Goal: Task Accomplishment & Management: Complete application form

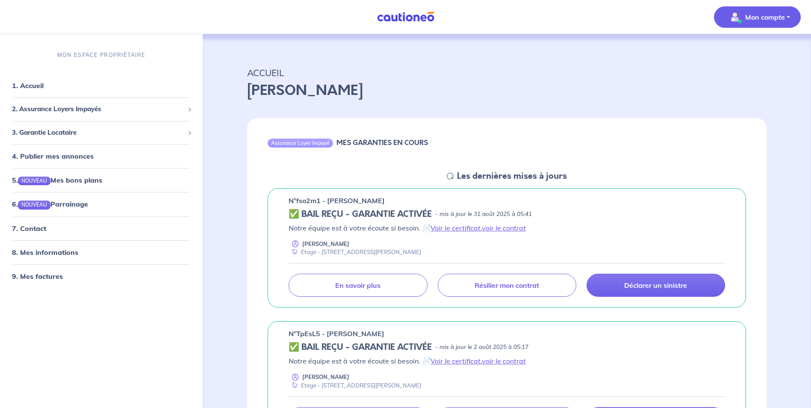
click at [764, 16] on p "Mon compte" at bounding box center [765, 17] width 40 height 10
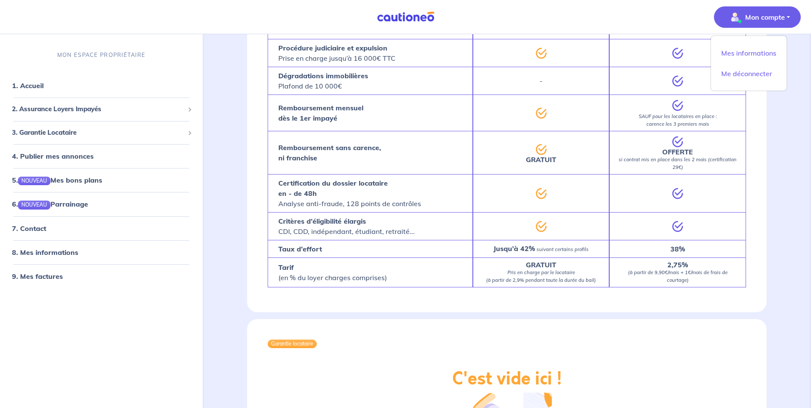
scroll to position [1417, 0]
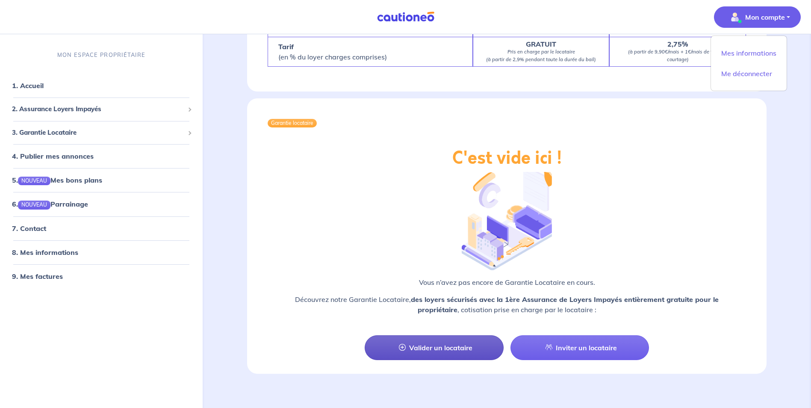
click at [448, 335] on link "Valider un locataire" at bounding box center [434, 347] width 138 height 25
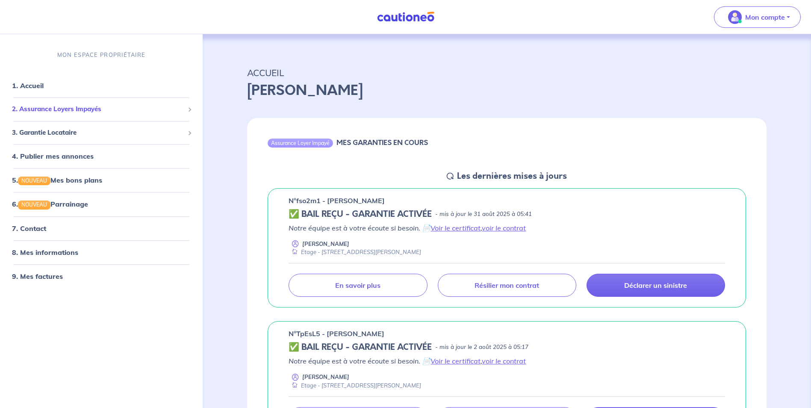
click at [62, 109] on span "2. Assurance Loyers Impayés" at bounding box center [98, 110] width 172 height 10
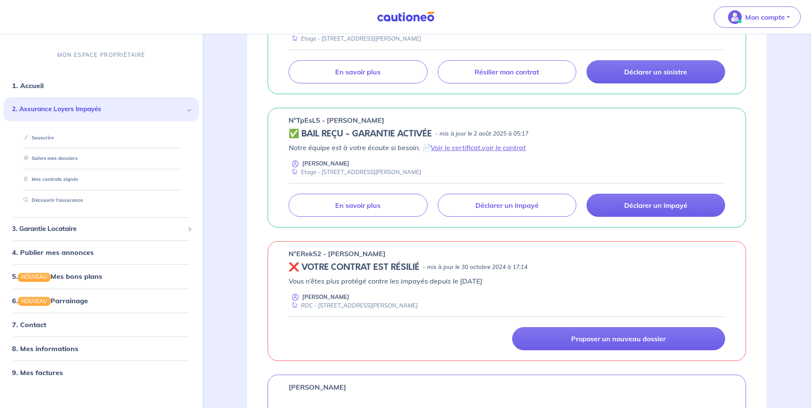
scroll to position [385, 0]
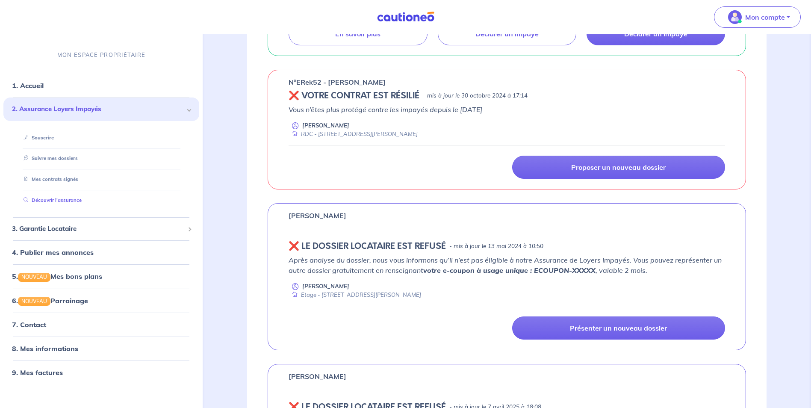
click at [57, 201] on link "Découvrir l'assurance" at bounding box center [51, 200] width 62 height 6
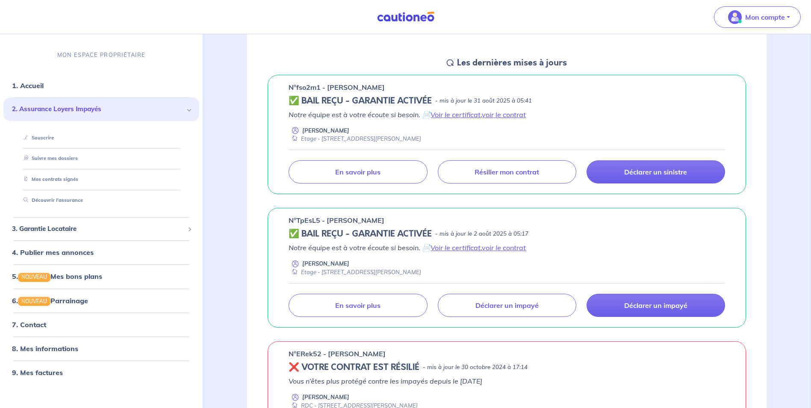
scroll to position [0, 0]
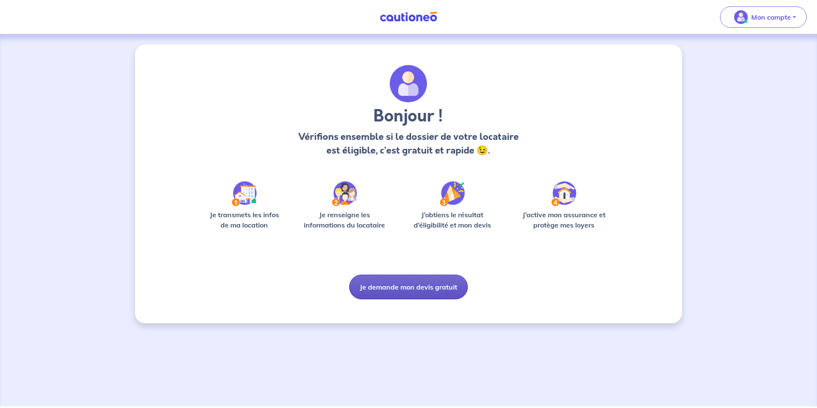
click at [400, 281] on button "Je demande mon devis gratuit" at bounding box center [408, 286] width 119 height 25
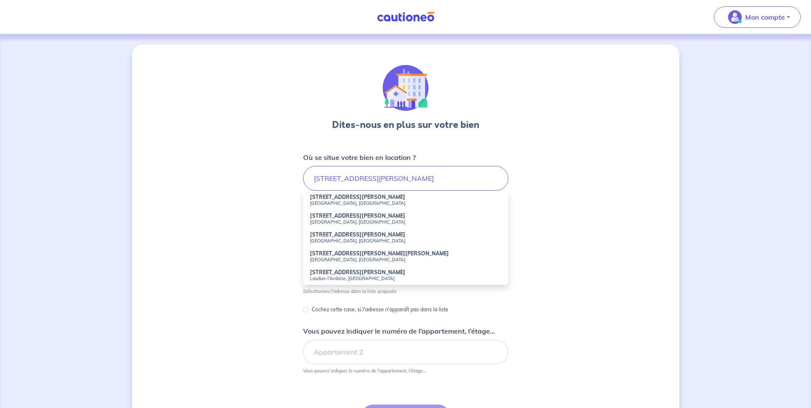
click at [344, 203] on small "[GEOGRAPHIC_DATA], [GEOGRAPHIC_DATA]" at bounding box center [405, 203] width 191 height 6
type input "[STREET_ADDRESS][PERSON_NAME]"
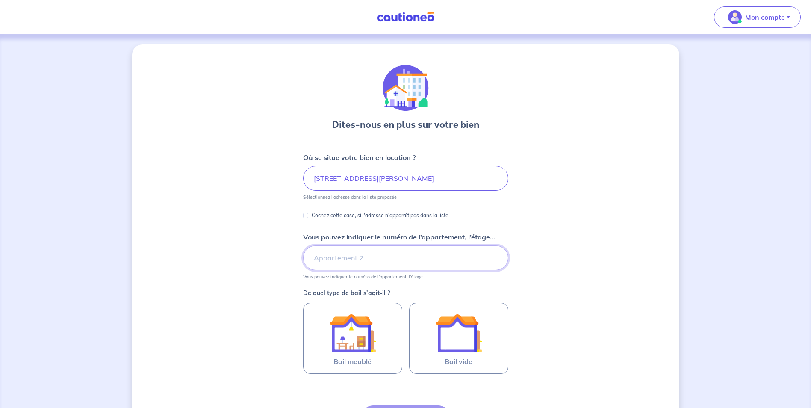
click at [339, 259] on input "Vous pouvez indiquer le numéro de l’appartement, l’étage..." at bounding box center [405, 257] width 205 height 25
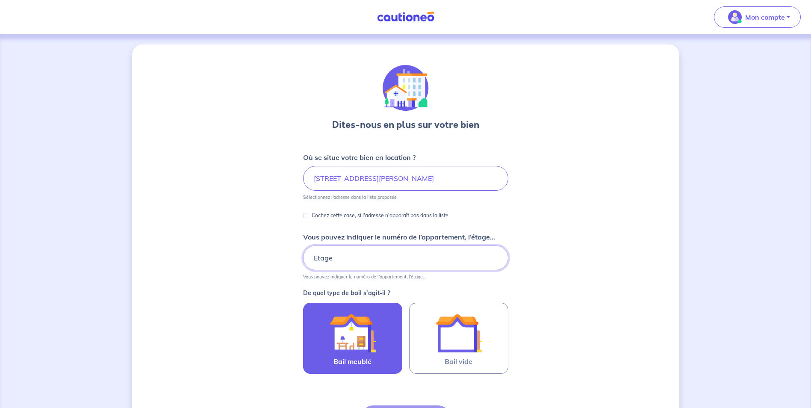
type input "Etage"
click at [348, 328] on img at bounding box center [353, 333] width 46 height 46
click at [0, 0] on input "Bail meublé" at bounding box center [0, 0] width 0 height 0
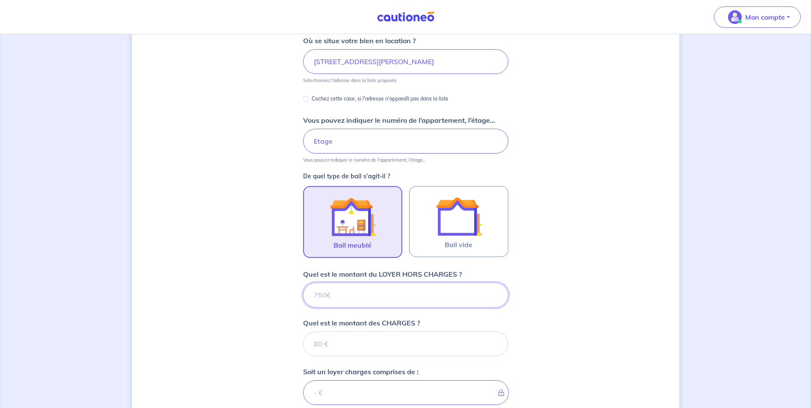
scroll to position [222, 0]
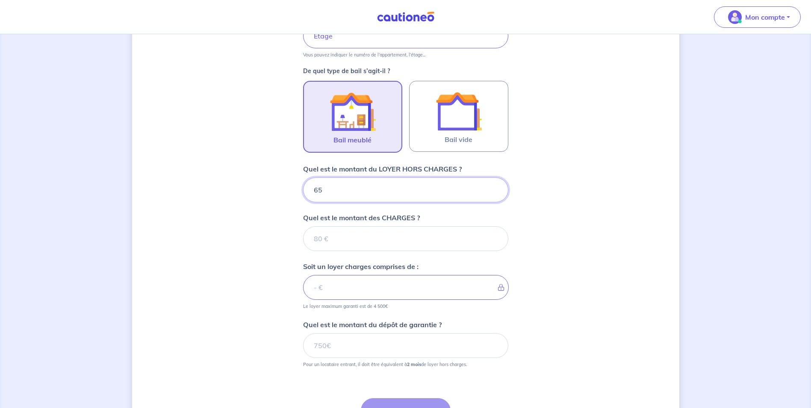
type input "655"
click at [343, 234] on input "Quel est le montant des CHARGES ?" at bounding box center [405, 238] width 205 height 25
type input "25"
type input "680"
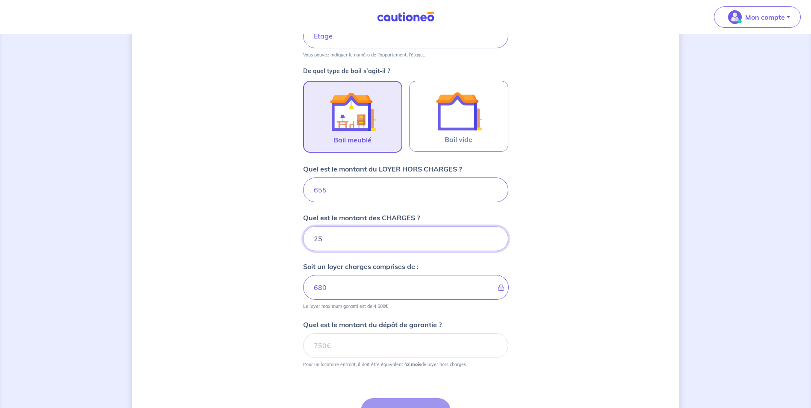
type input "25"
click at [635, 268] on div "Dites-nous en plus sur votre bien Où se situe votre bien en location ? [STREET_…" at bounding box center [405, 154] width 547 height 662
click at [333, 346] on input "Quel est le montant du dépôt de garantie ?" at bounding box center [405, 345] width 205 height 25
type input "1310"
click at [539, 324] on div "Dites-nous en plus sur votre bien Où se situe votre bien en location ? [STREET_…" at bounding box center [405, 154] width 547 height 662
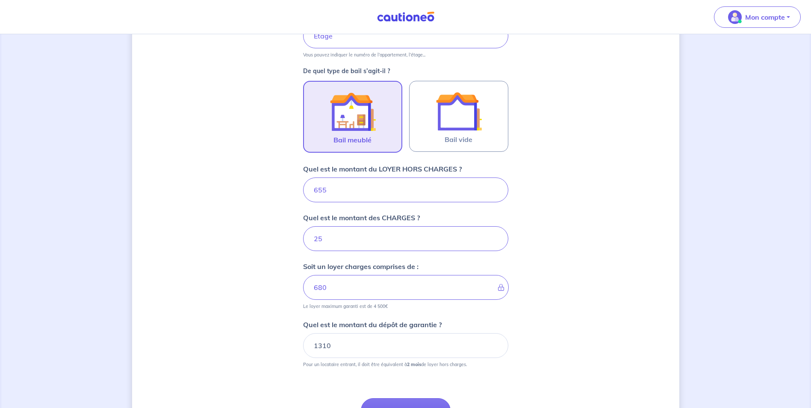
scroll to position [309, 0]
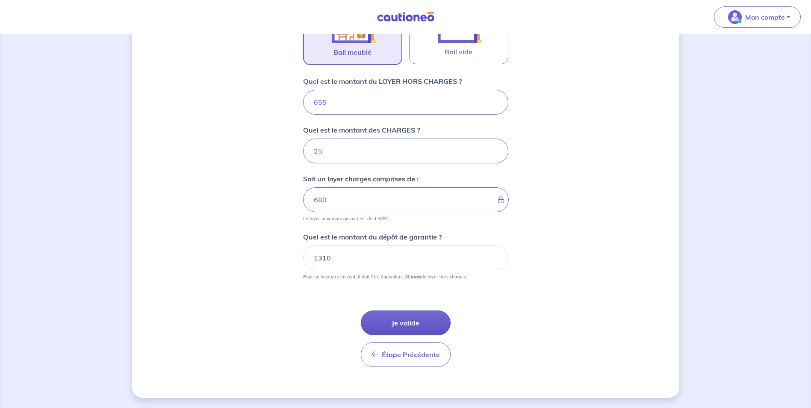
click at [409, 318] on button "Je valide" at bounding box center [406, 322] width 90 height 25
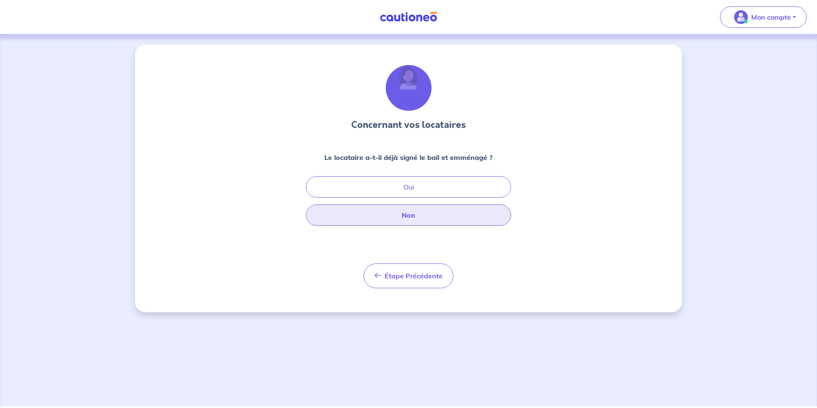
click at [412, 218] on button "Non" at bounding box center [408, 214] width 205 height 21
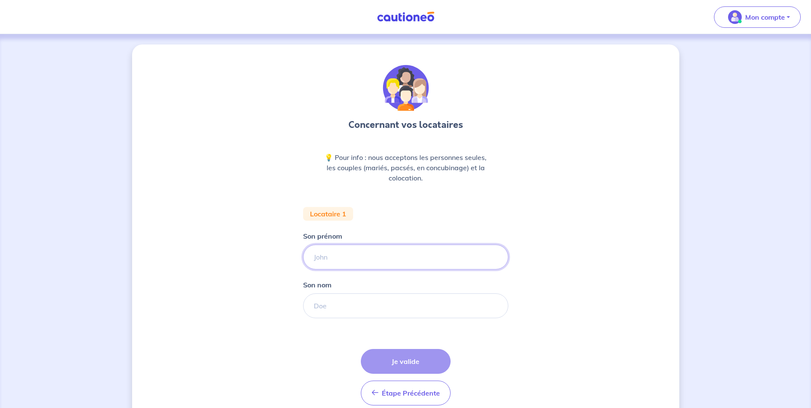
click at [337, 252] on input "Son prénom" at bounding box center [405, 256] width 205 height 25
type input "[PERSON_NAME]"
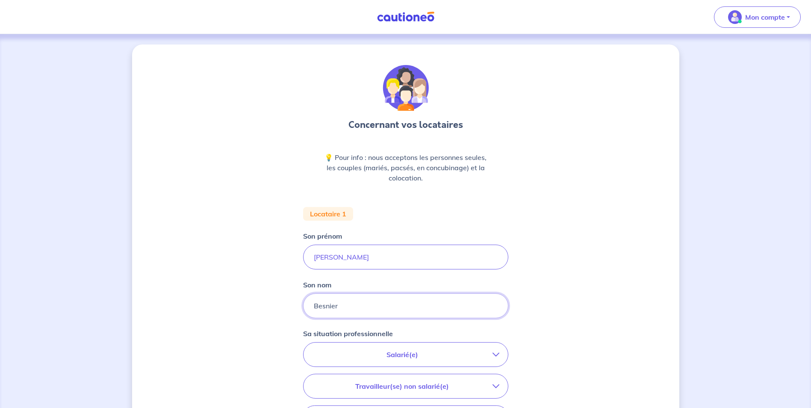
type input "Besnier"
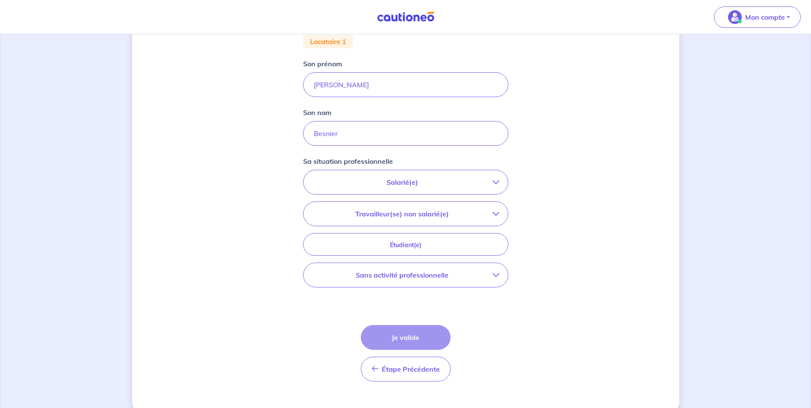
scroll to position [187, 0]
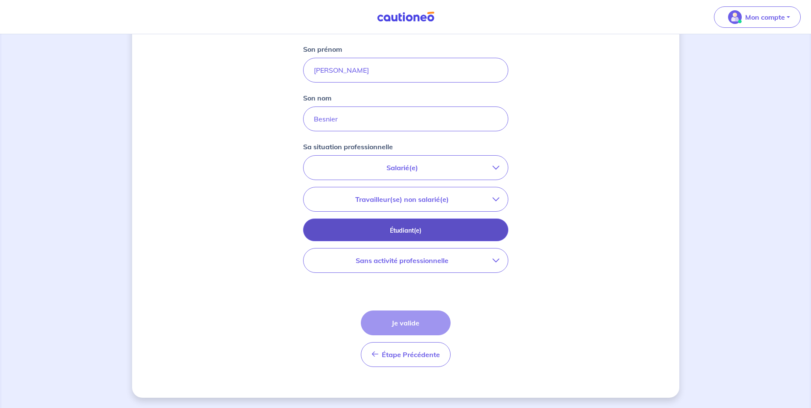
click at [406, 233] on p "Étudiant(e)" at bounding box center [406, 230] width 184 height 9
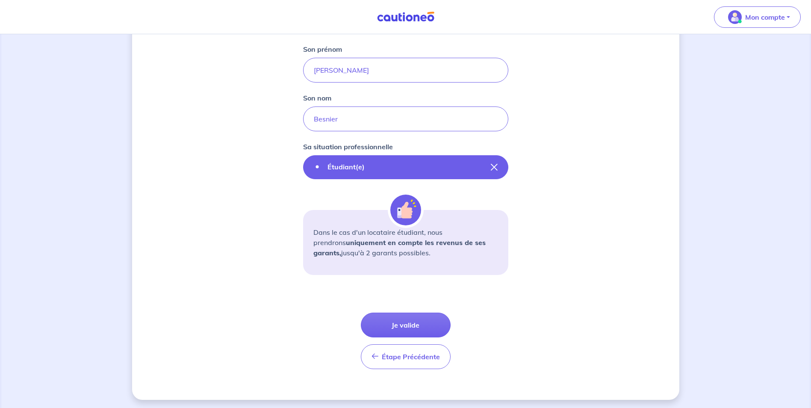
click at [493, 167] on icon "button" at bounding box center [494, 167] width 7 height 7
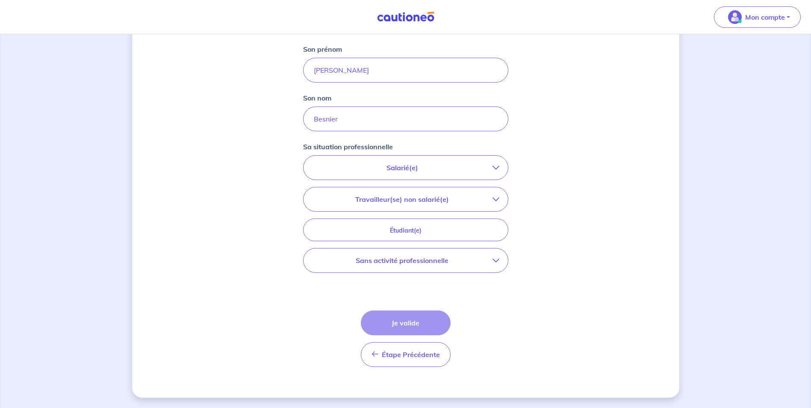
click at [408, 173] on button "Salarié(e)" at bounding box center [405, 168] width 204 height 24
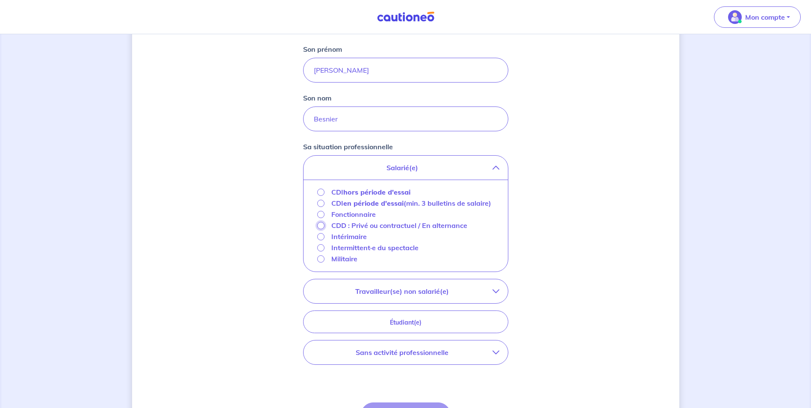
click at [321, 229] on input "CDD : Privé ou contractuel / En alternance" at bounding box center [320, 225] width 7 height 7
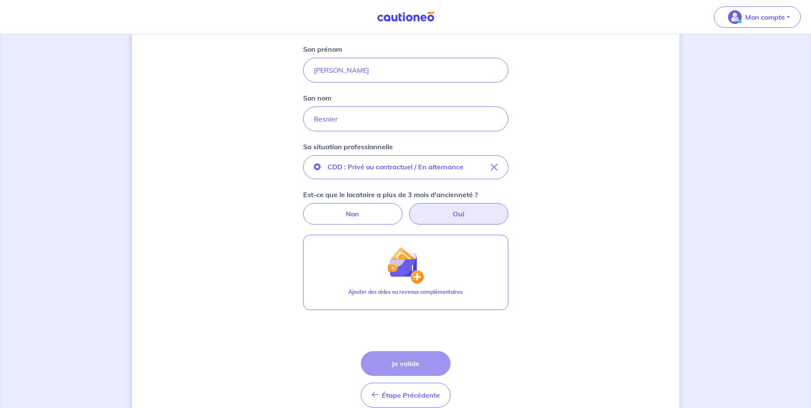
click at [452, 214] on label "Oui" at bounding box center [458, 213] width 99 height 21
click at [408, 209] on input "Oui" at bounding box center [406, 206] width 6 height 6
radio input "true"
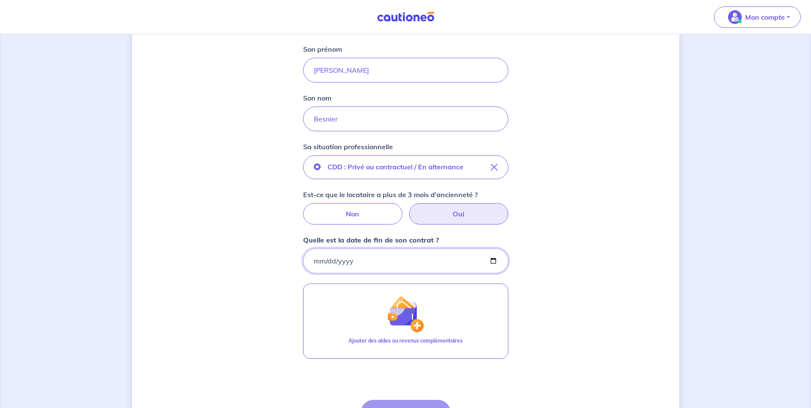
click at [384, 260] on input "Quelle est la date de fin de son contrat ?" at bounding box center [405, 260] width 205 height 25
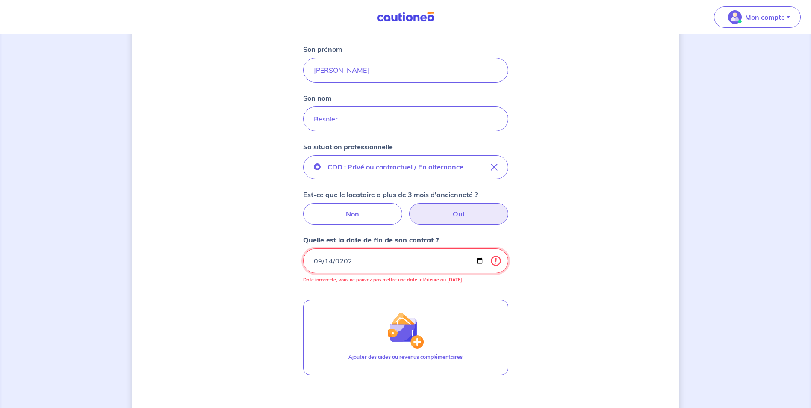
type input "[DATE]"
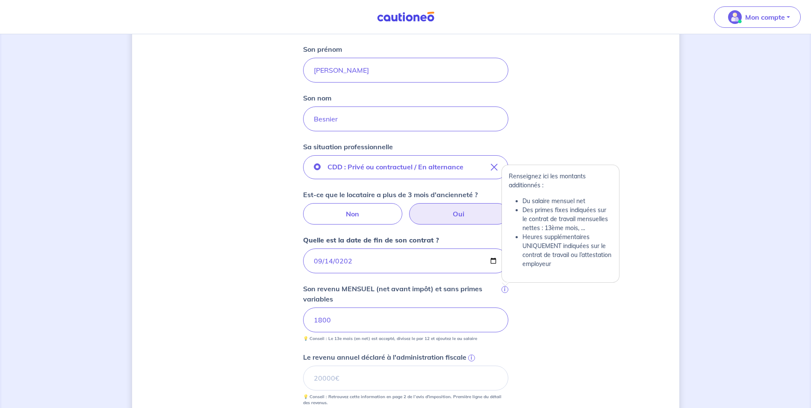
click at [505, 291] on span "i" at bounding box center [504, 289] width 7 height 7
click at [505, 307] on input "1800" at bounding box center [405, 319] width 205 height 25
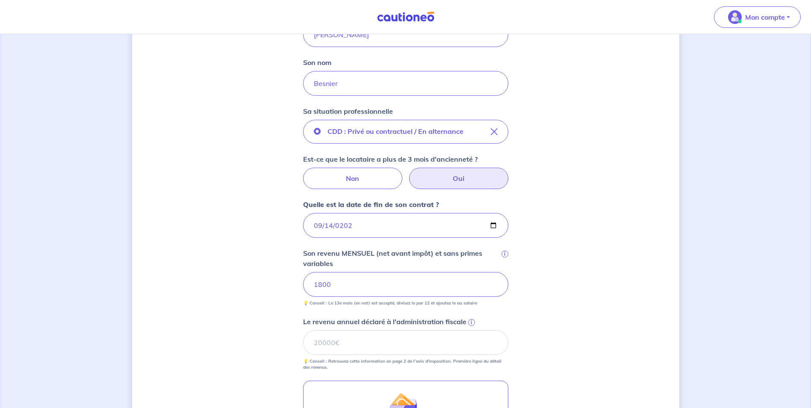
scroll to position [315, 0]
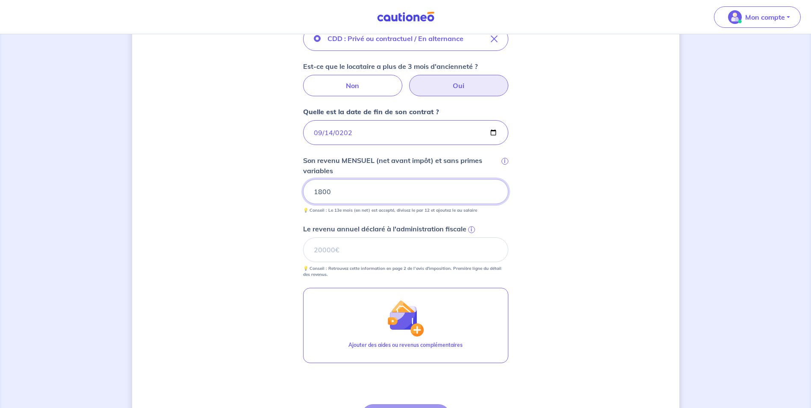
click at [342, 183] on input "1800" at bounding box center [405, 191] width 205 height 25
click at [398, 254] on input "Le revenu annuel déclaré à l'administration fiscale i" at bounding box center [405, 249] width 205 height 25
type input "0"
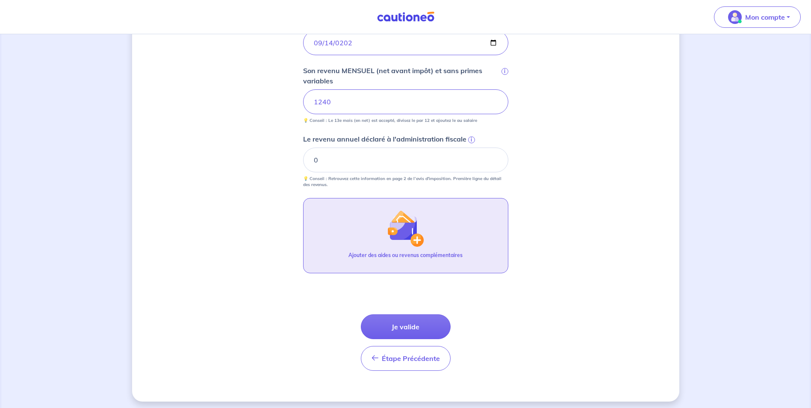
scroll to position [409, 0]
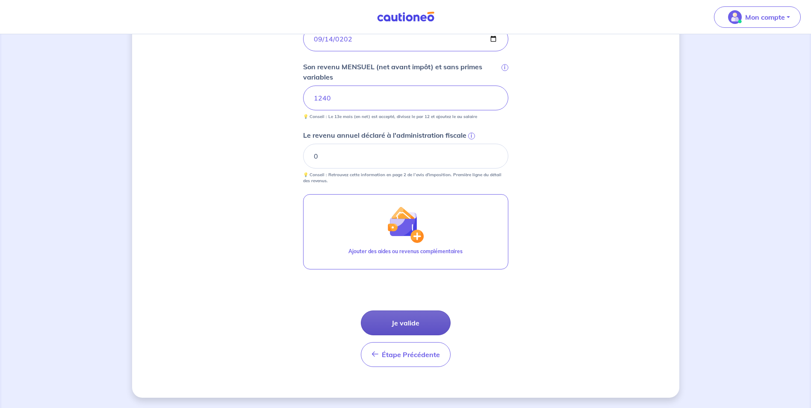
click at [420, 326] on button "Je valide" at bounding box center [406, 322] width 90 height 25
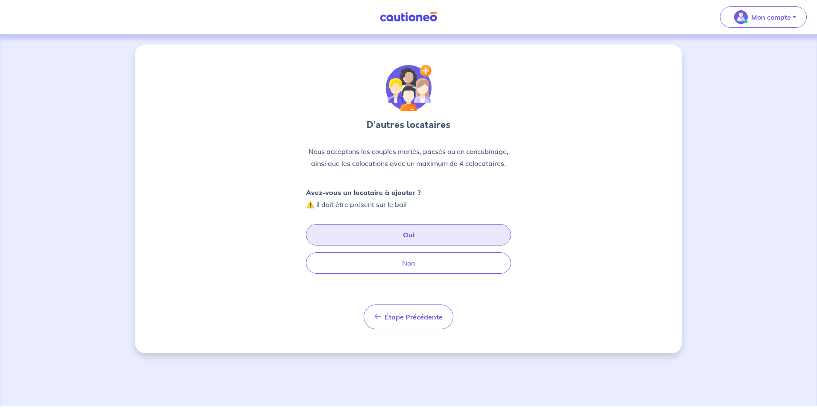
click at [406, 232] on button "Oui" at bounding box center [408, 234] width 205 height 21
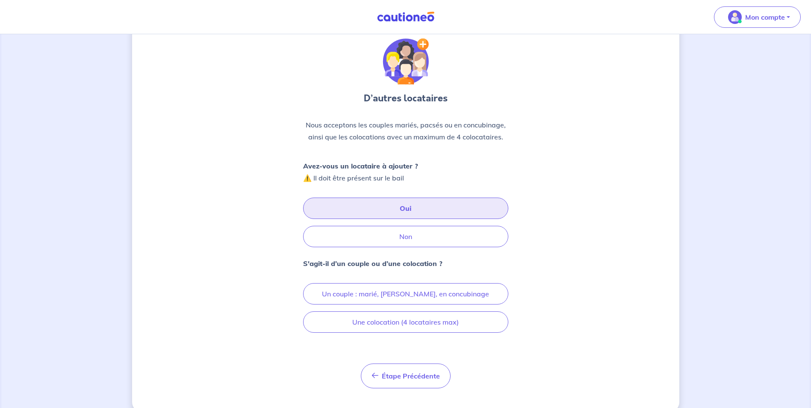
scroll to position [41, 0]
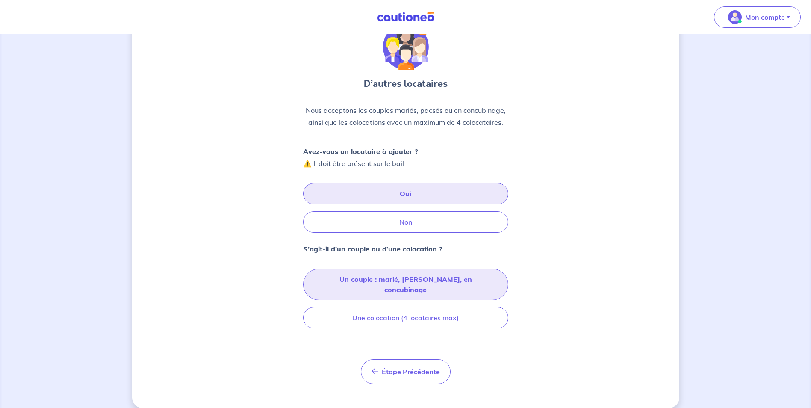
click at [429, 280] on button "Un couple : marié, [PERSON_NAME], en concubinage" at bounding box center [405, 284] width 205 height 32
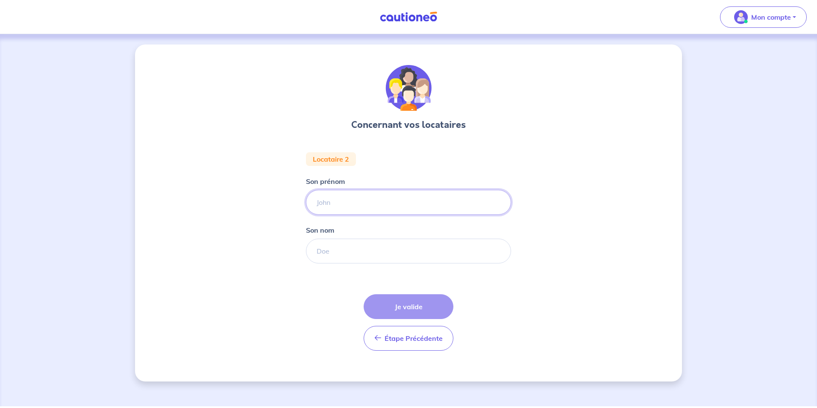
click at [331, 200] on input "Son prénom" at bounding box center [408, 202] width 205 height 25
type input "Maelise"
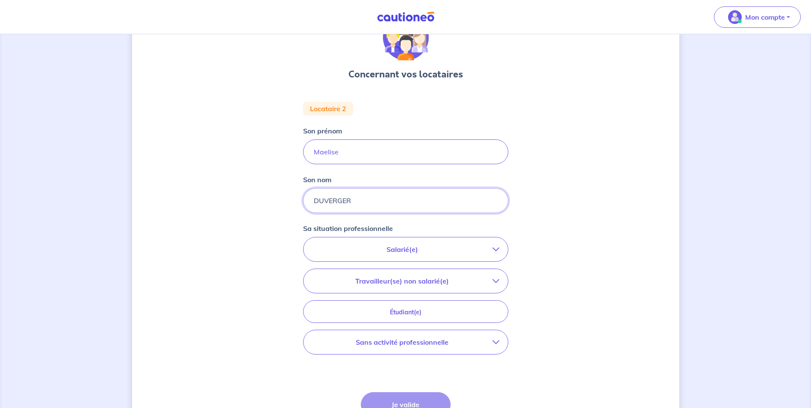
scroll to position [128, 0]
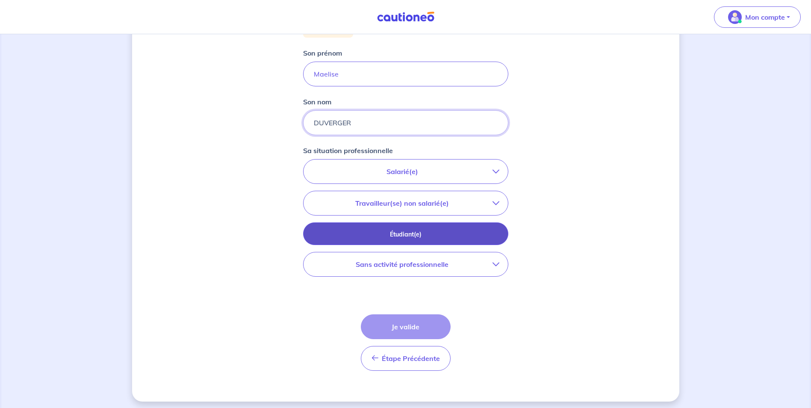
type input "DUVERGER"
click at [395, 235] on p "Étudiant(e)" at bounding box center [406, 234] width 184 height 9
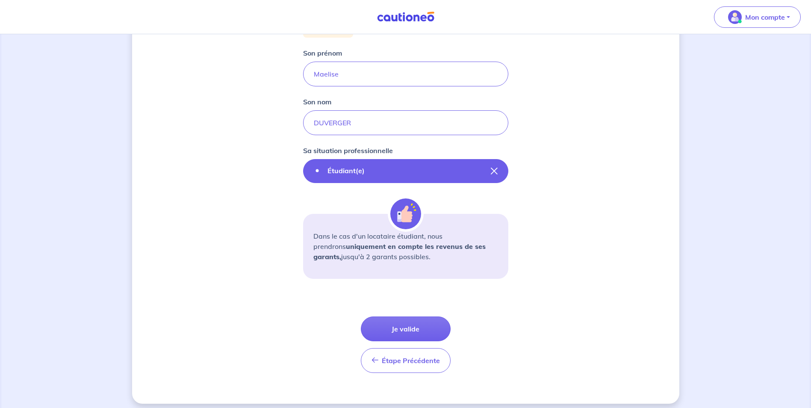
click at [495, 169] on icon "button" at bounding box center [494, 171] width 7 height 7
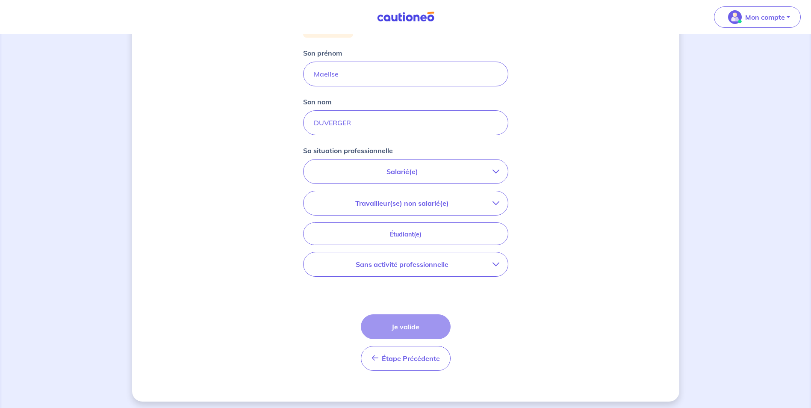
click at [493, 169] on icon "button" at bounding box center [495, 171] width 7 height 7
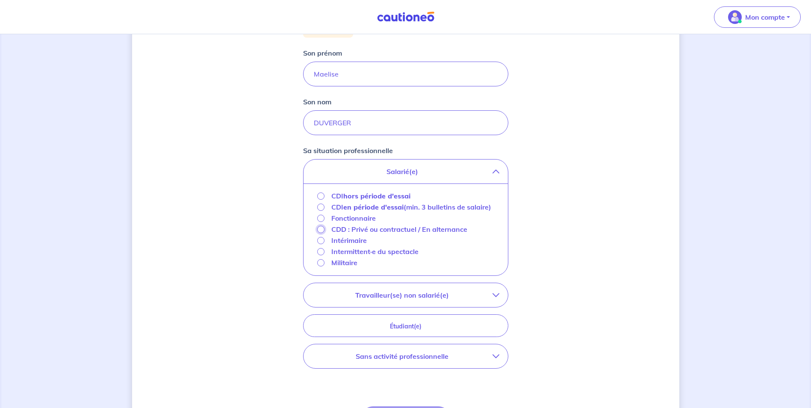
click at [319, 233] on input "CDD : Privé ou contractuel / En alternance" at bounding box center [320, 229] width 7 height 7
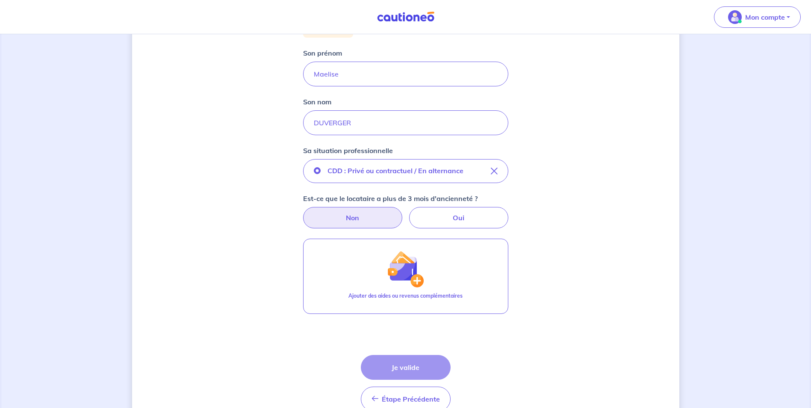
click at [362, 217] on label "Non" at bounding box center [352, 217] width 99 height 21
click at [403, 212] on input "Non" at bounding box center [406, 210] width 6 height 6
radio input "true"
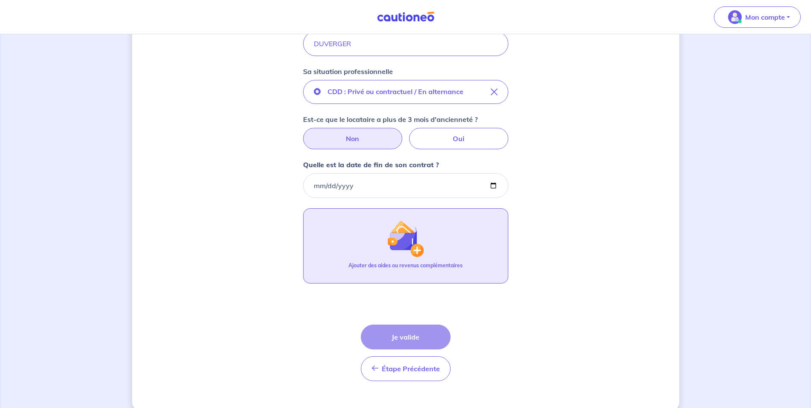
scroll to position [214, 0]
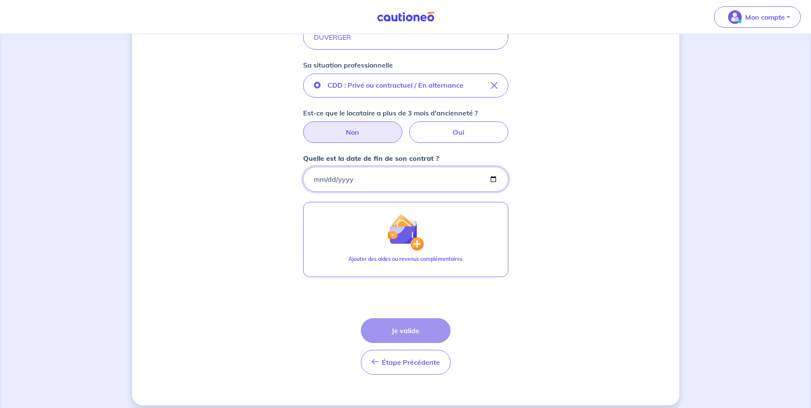
click at [360, 177] on input "Quelle est la date de fin de son contrat ?" at bounding box center [405, 179] width 205 height 25
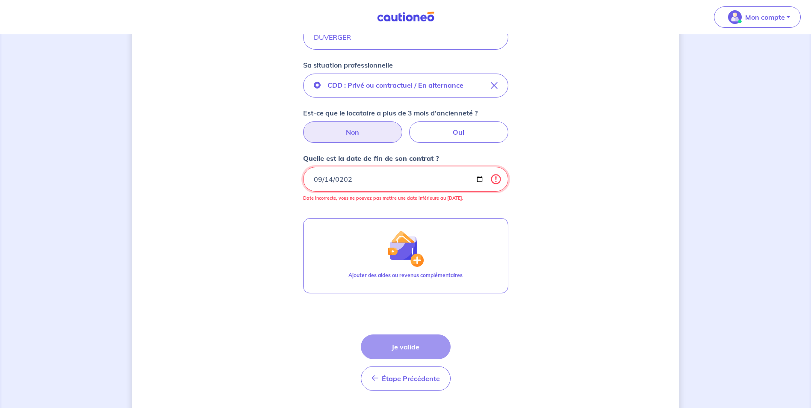
type input "[DATE]"
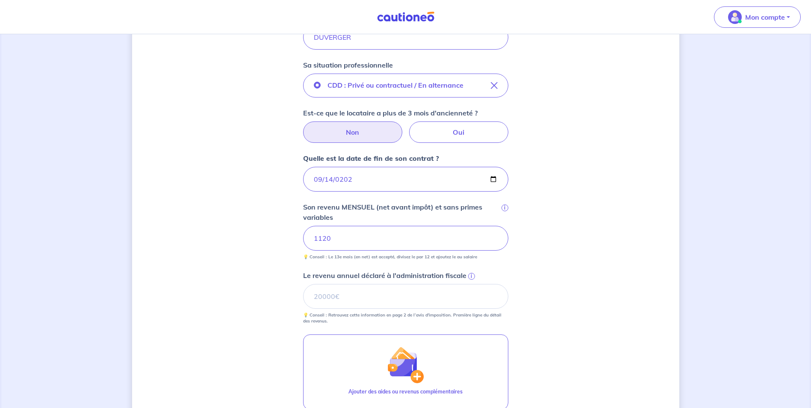
click at [621, 274] on div "Concernant vos locataires Locataire 2 Son prénom [PERSON_NAME] Son nom DUVERGER…" at bounding box center [405, 184] width 547 height 707
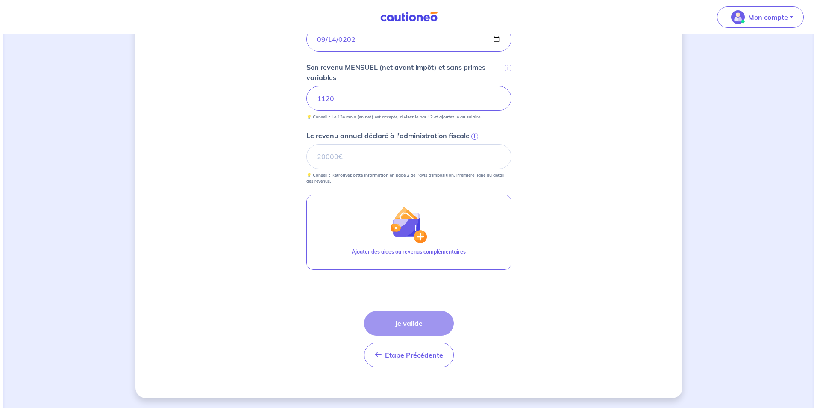
scroll to position [354, 0]
click at [433, 321] on div "Étape Précédente Précédent Je valide Je valide" at bounding box center [406, 338] width 90 height 56
click at [331, 155] on input "Le revenu annuel déclaré à l'administration fiscale i" at bounding box center [405, 156] width 205 height 25
click at [472, 135] on span "i" at bounding box center [471, 135] width 7 height 7
click at [472, 144] on input "Le revenu annuel déclaré à l'administration fiscale i" at bounding box center [405, 156] width 205 height 25
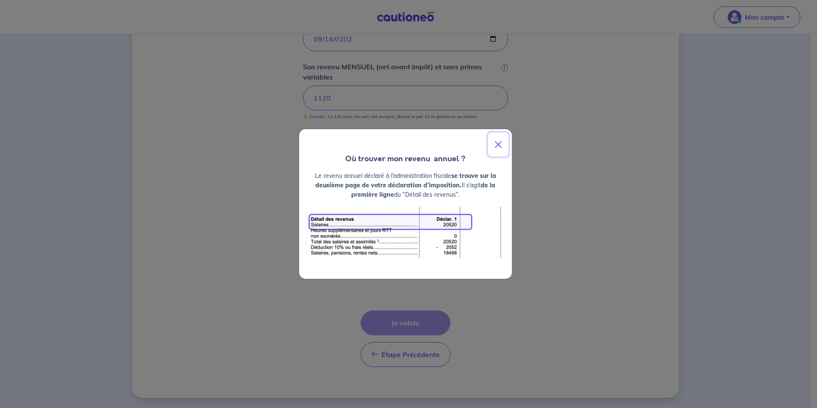
click at [500, 145] on button "Close" at bounding box center [498, 144] width 21 height 24
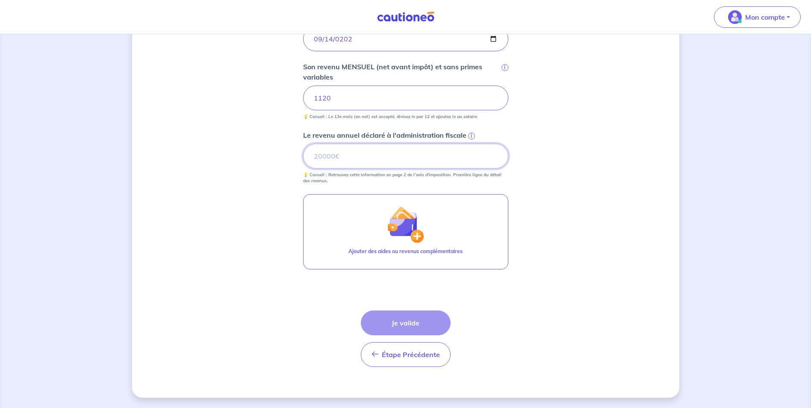
click at [412, 150] on input "Le revenu annuel déclaré à l'administration fiscale i" at bounding box center [405, 156] width 205 height 25
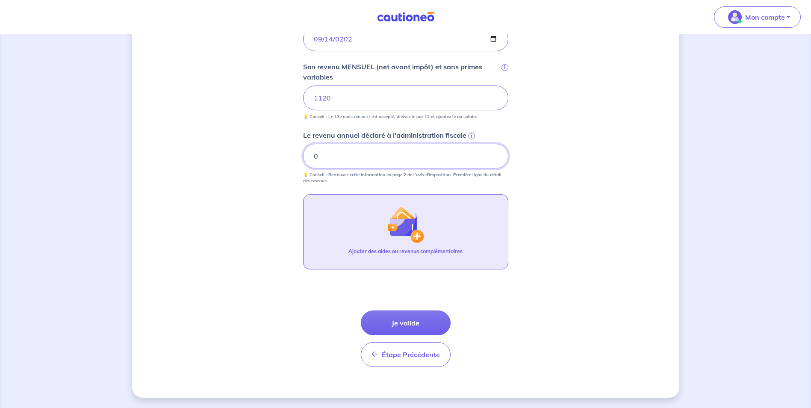
type input "0"
click at [424, 229] on img "button" at bounding box center [405, 224] width 37 height 37
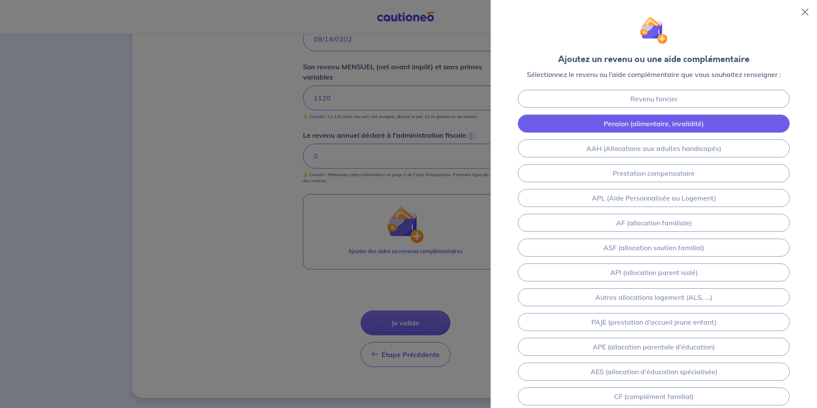
click at [677, 128] on link "Pension (alimentaire, invalidité)" at bounding box center [654, 124] width 272 height 18
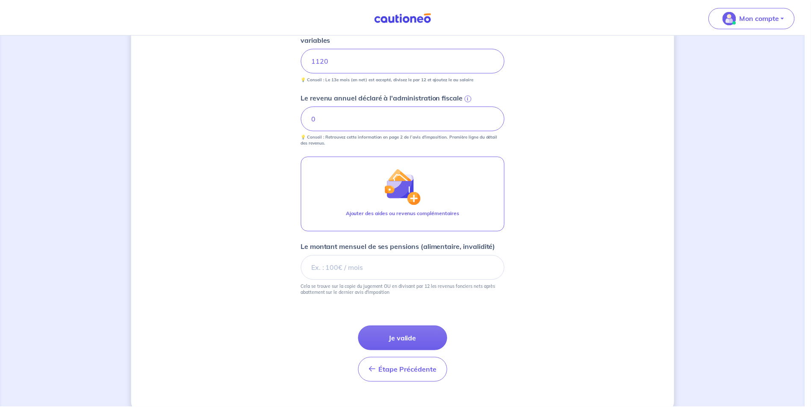
scroll to position [408, 0]
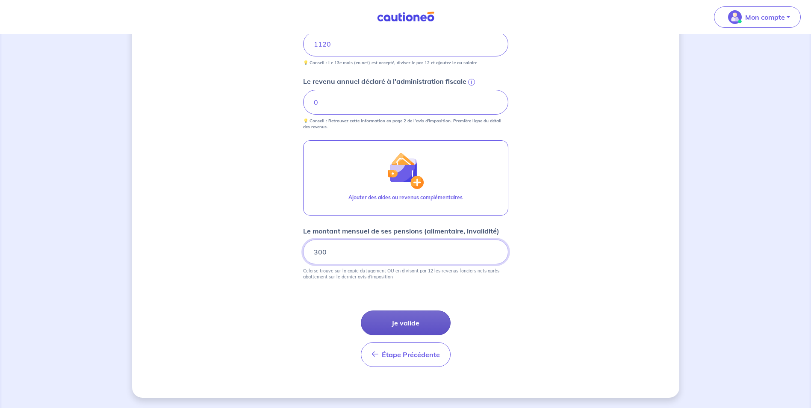
type input "300"
click at [433, 318] on button "Je valide" at bounding box center [406, 322] width 90 height 25
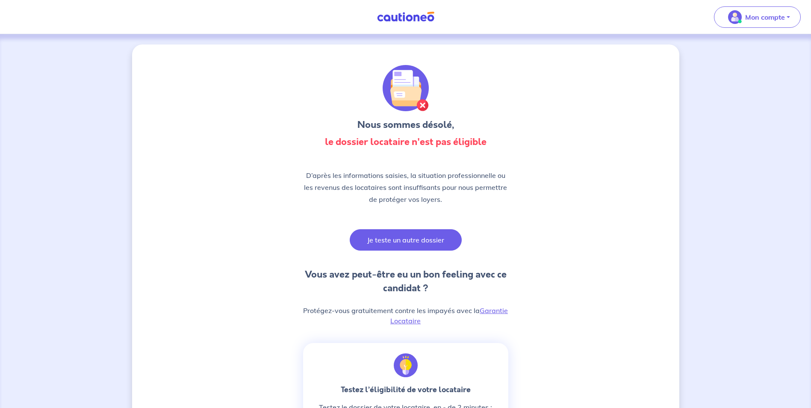
click at [442, 239] on button "Je teste un autre dossier" at bounding box center [406, 239] width 112 height 21
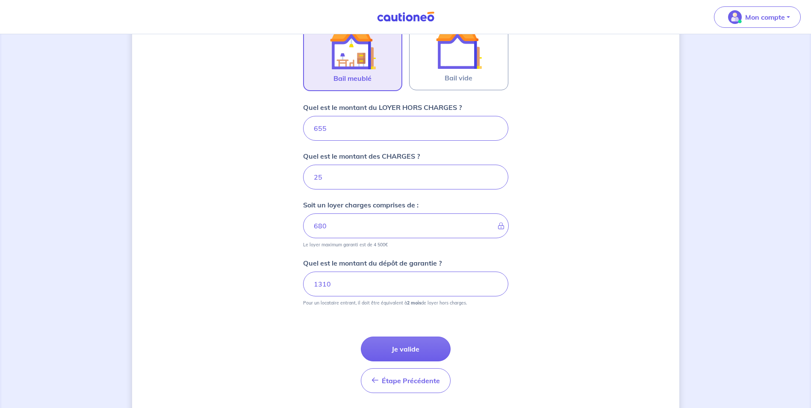
scroll to position [309, 0]
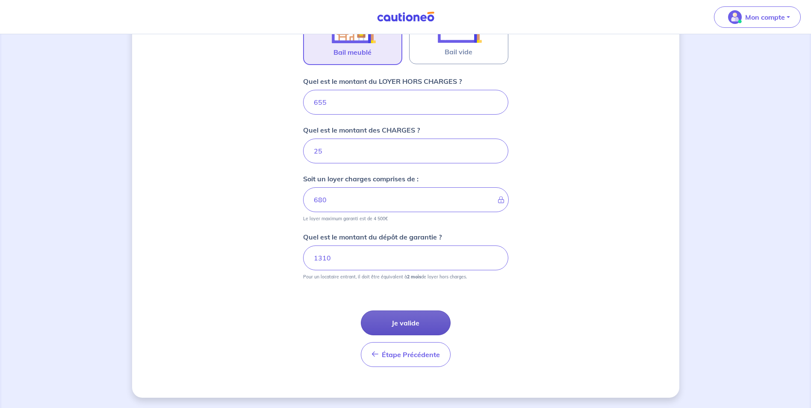
click at [403, 323] on button "Je valide" at bounding box center [406, 322] width 90 height 25
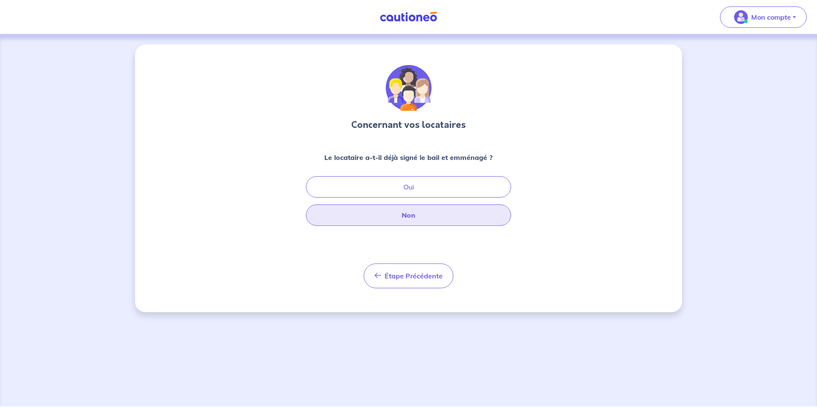
click at [401, 217] on button "Non" at bounding box center [408, 214] width 205 height 21
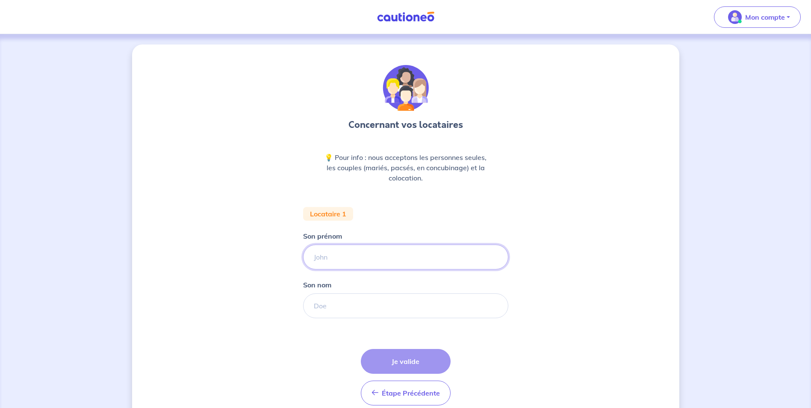
click at [353, 248] on input "Son prénom" at bounding box center [405, 256] width 205 height 25
type input "[PERSON_NAME]"
click at [331, 304] on input "Son nom" at bounding box center [405, 305] width 205 height 25
type input "Besnier"
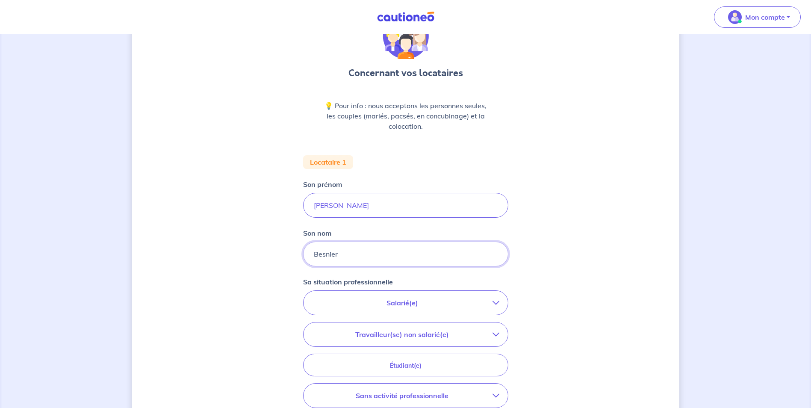
scroll to position [128, 0]
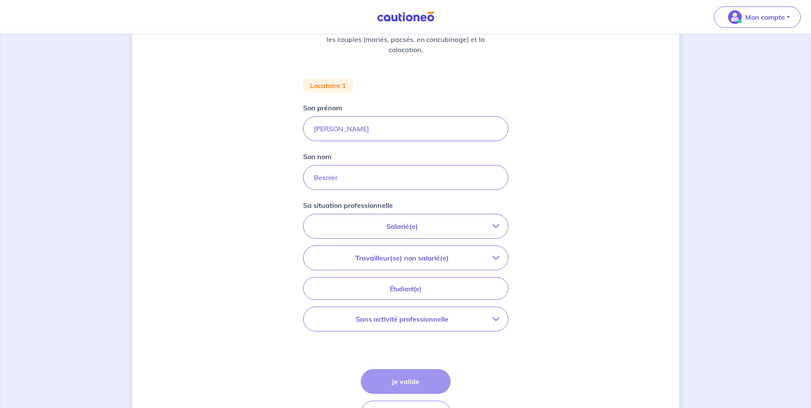
click at [439, 230] on p "Salarié(e)" at bounding box center [402, 226] width 180 height 10
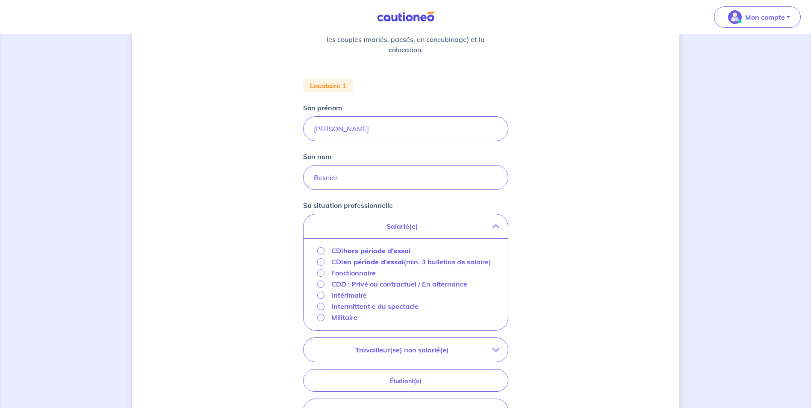
click at [396, 289] on p "CDD : Privé ou contractuel / En alternance" at bounding box center [399, 284] width 136 height 10
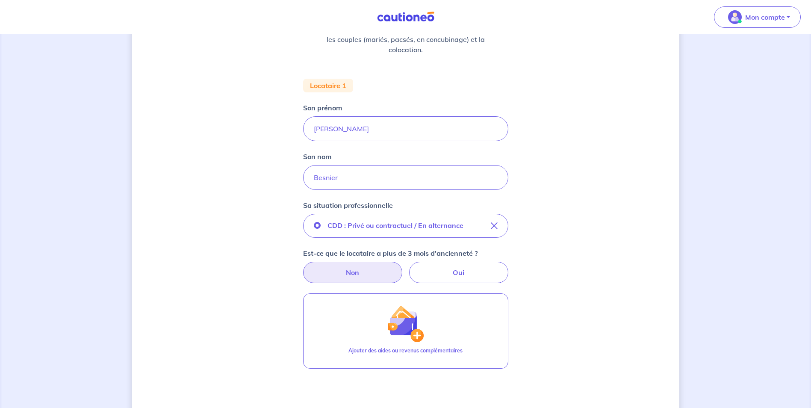
click at [380, 266] on label "Non" at bounding box center [352, 272] width 99 height 21
click at [403, 266] on input "Non" at bounding box center [406, 265] width 6 height 6
radio input "true"
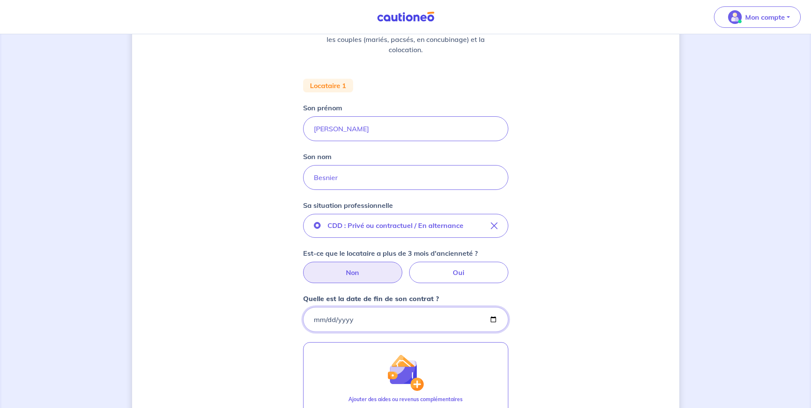
click at [341, 320] on input "Quelle est la date de fin de son contrat ?" at bounding box center [405, 319] width 205 height 25
click at [316, 319] on input "Quelle est la date de fin de son contrat ?" at bounding box center [405, 319] width 205 height 25
drag, startPoint x: 406, startPoint y: 328, endPoint x: 424, endPoint y: 324, distance: 18.6
click at [407, 328] on input "Quelle est la date de fin de son contrat ?" at bounding box center [405, 319] width 205 height 25
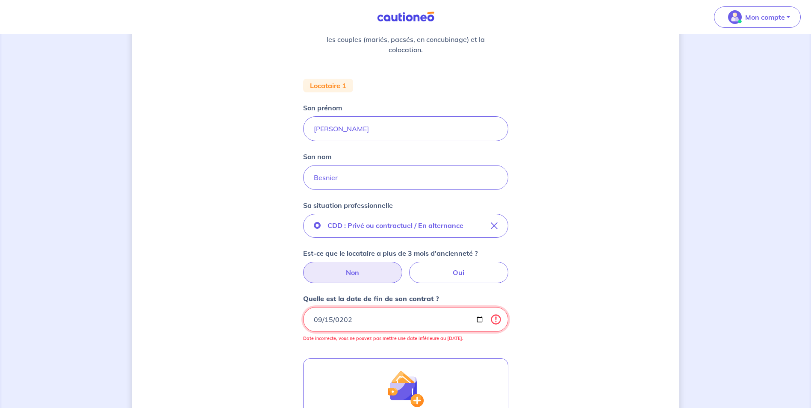
type input "[DATE]"
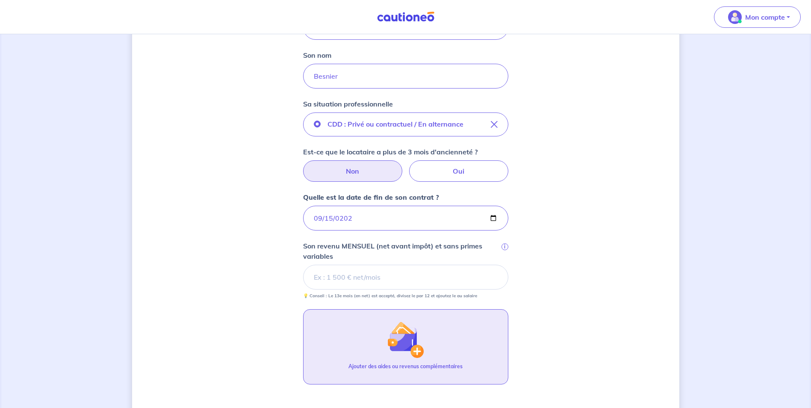
scroll to position [256, 0]
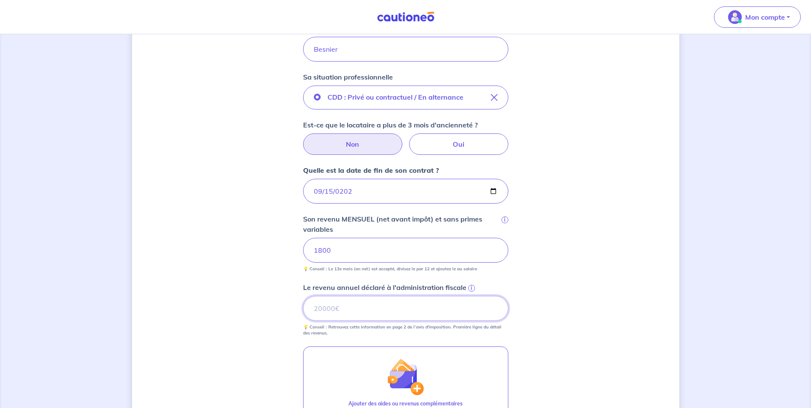
click at [398, 303] on input "Le revenu annuel déclaré à l'administration fiscale i" at bounding box center [405, 308] width 205 height 25
type input "0"
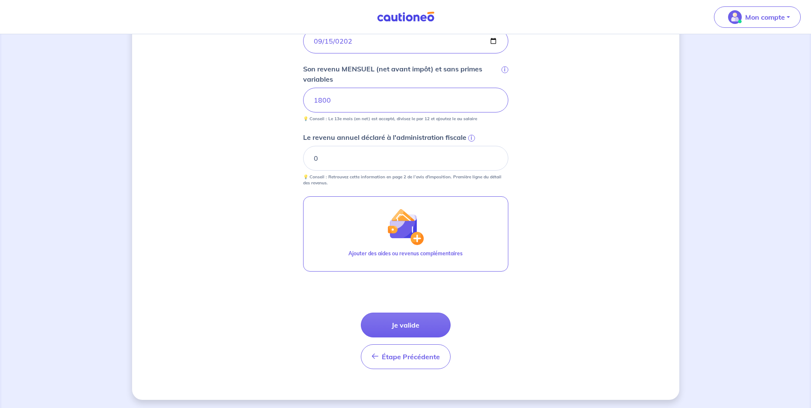
scroll to position [409, 0]
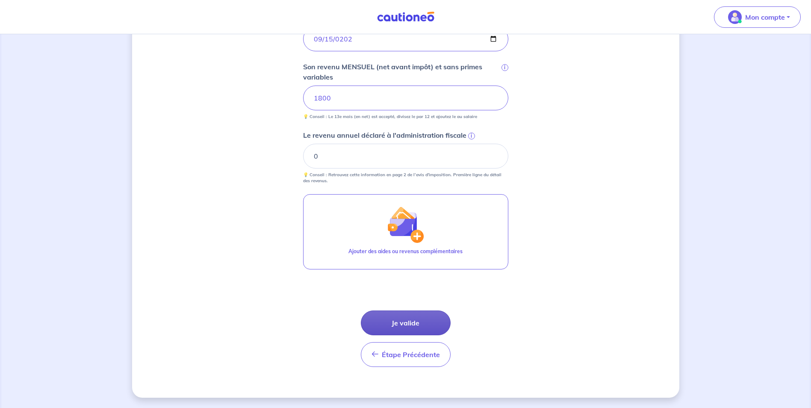
click at [419, 324] on button "Je valide" at bounding box center [406, 322] width 90 height 25
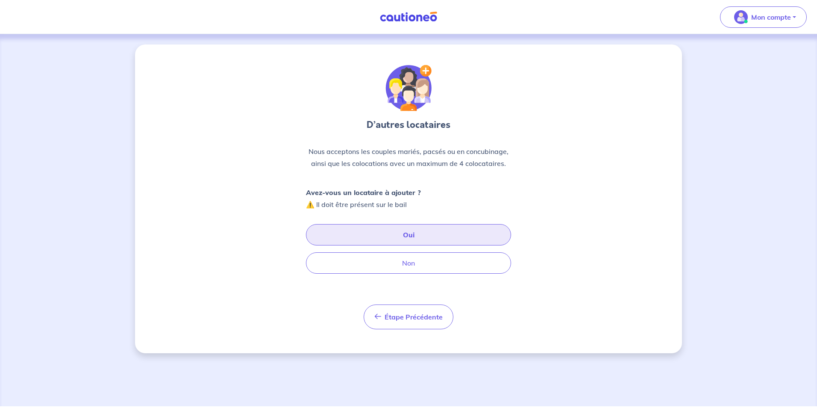
click at [409, 236] on button "Oui" at bounding box center [408, 234] width 205 height 21
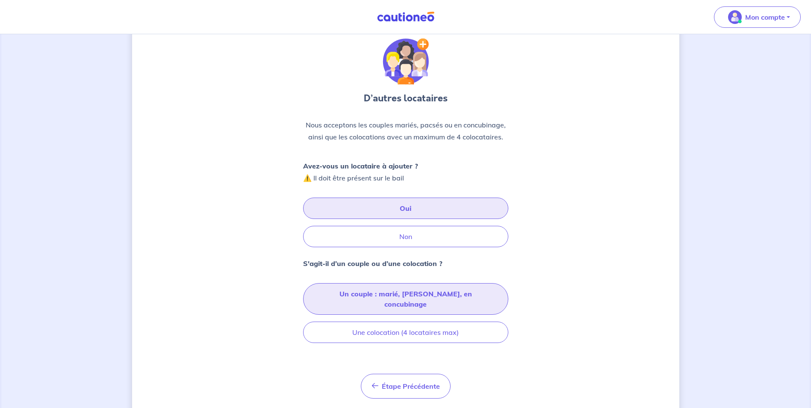
scroll to position [41, 0]
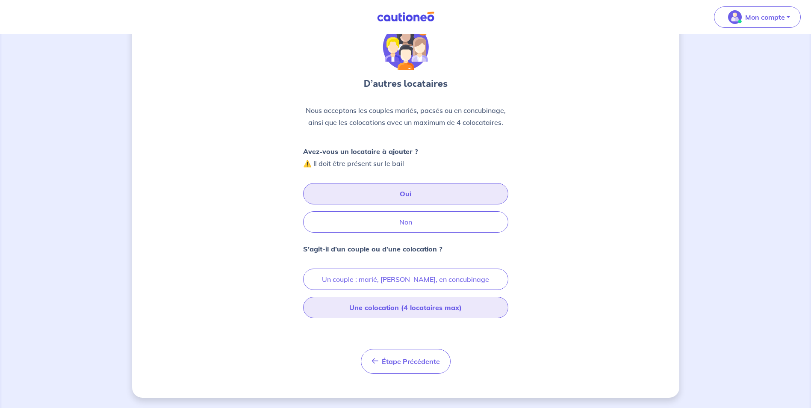
click at [408, 306] on button "Une colocation (4 locataires max)" at bounding box center [405, 307] width 205 height 21
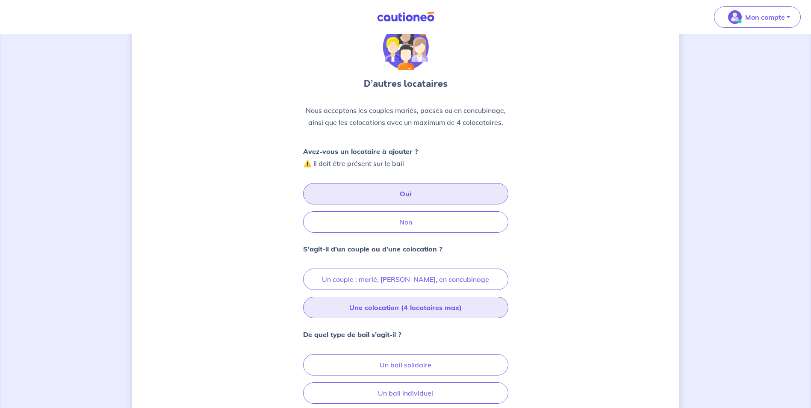
scroll to position [127, 0]
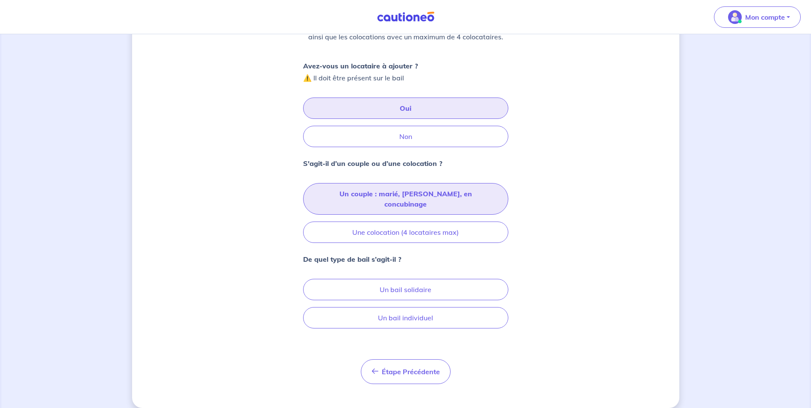
click at [422, 197] on button "Un couple : marié, [PERSON_NAME], en concubinage" at bounding box center [405, 199] width 205 height 32
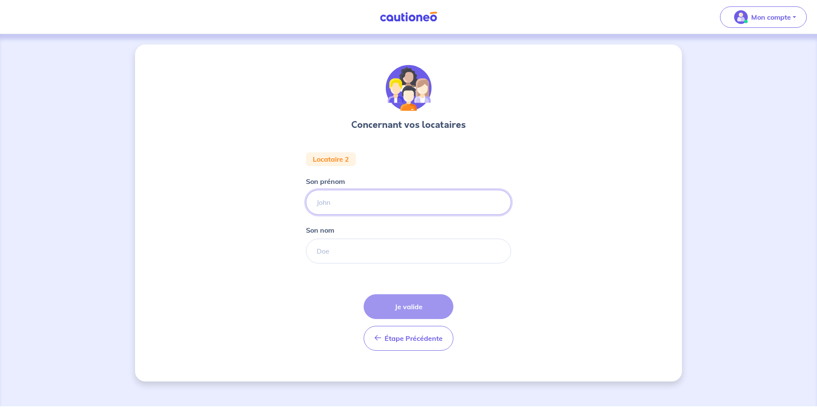
click at [350, 198] on input "Son prénom" at bounding box center [408, 202] width 205 height 25
type input "Maelise"
click at [347, 249] on input "Son nom" at bounding box center [408, 250] width 205 height 25
type input "DUVERGER"
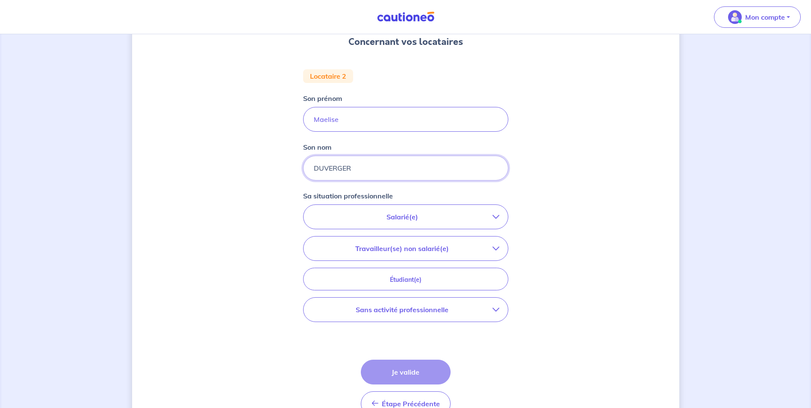
scroll to position [85, 0]
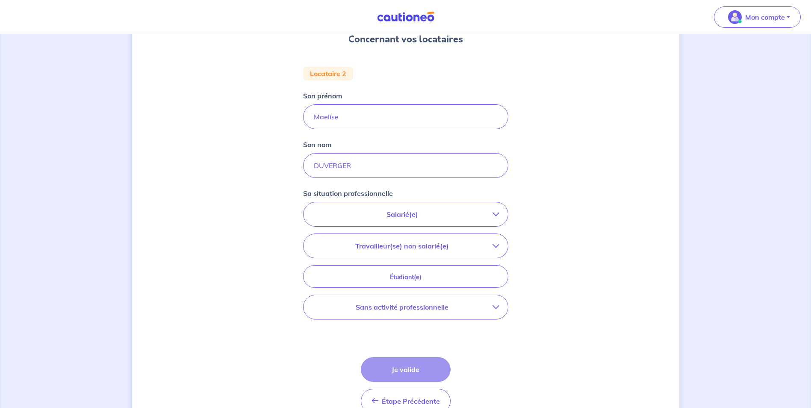
click at [412, 215] on p "Salarié(e)" at bounding box center [402, 214] width 180 height 10
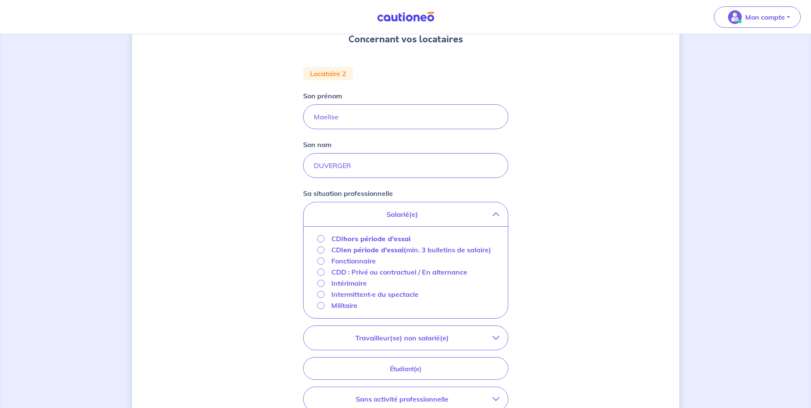
click at [337, 277] on p "CDD : Privé ou contractuel / En alternance" at bounding box center [399, 272] width 136 height 10
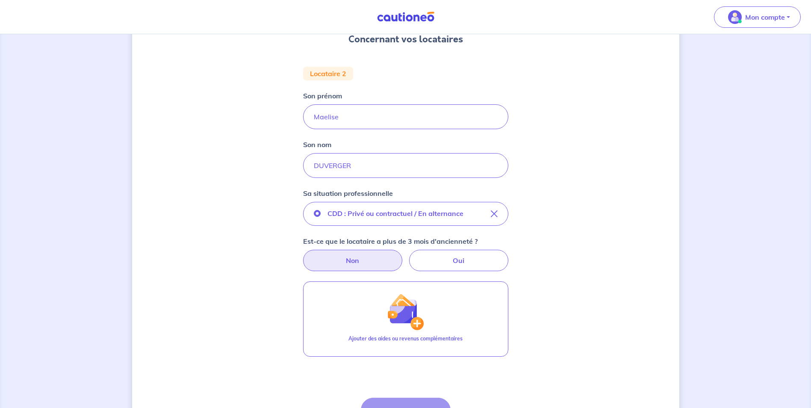
click at [368, 257] on label "Non" at bounding box center [352, 260] width 99 height 21
click at [403, 255] on input "Non" at bounding box center [406, 253] width 6 height 6
radio input "true"
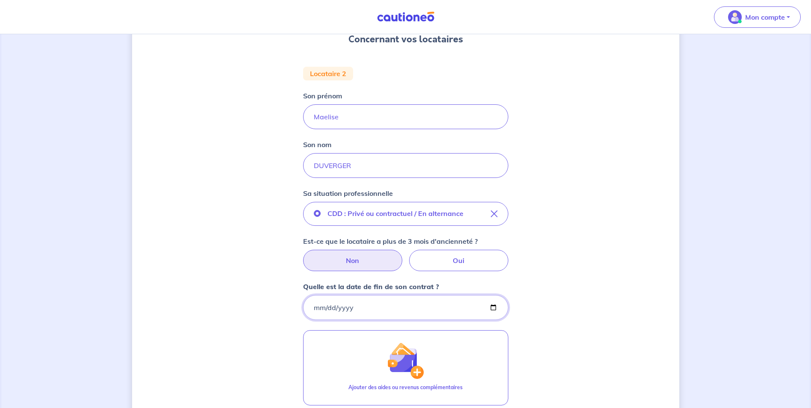
click at [350, 309] on input "Quelle est la date de fin de son contrat ?" at bounding box center [405, 307] width 205 height 25
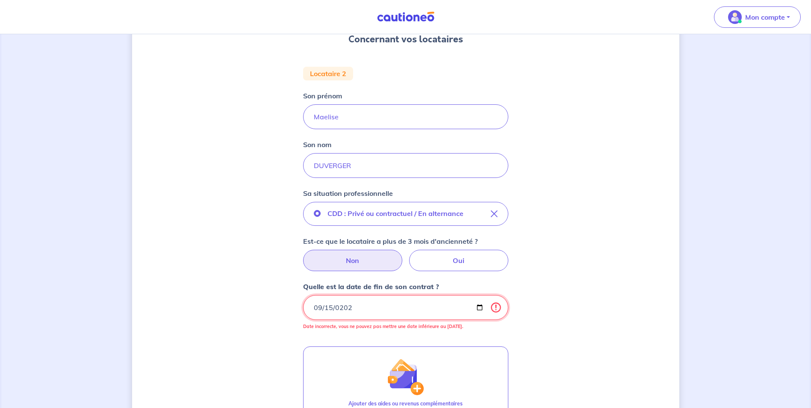
type input "[DATE]"
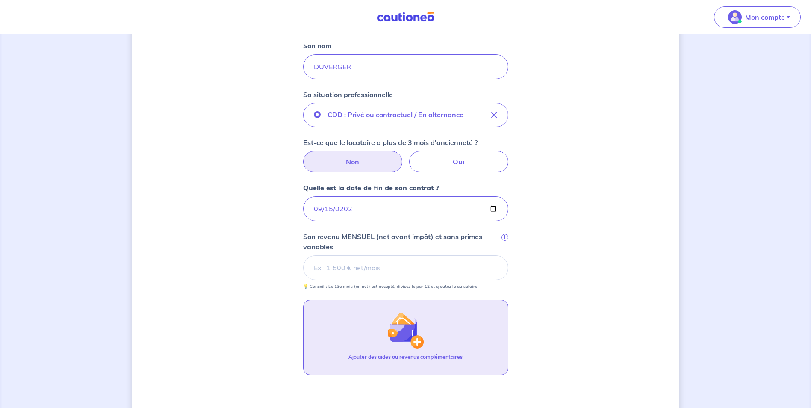
scroll to position [214, 0]
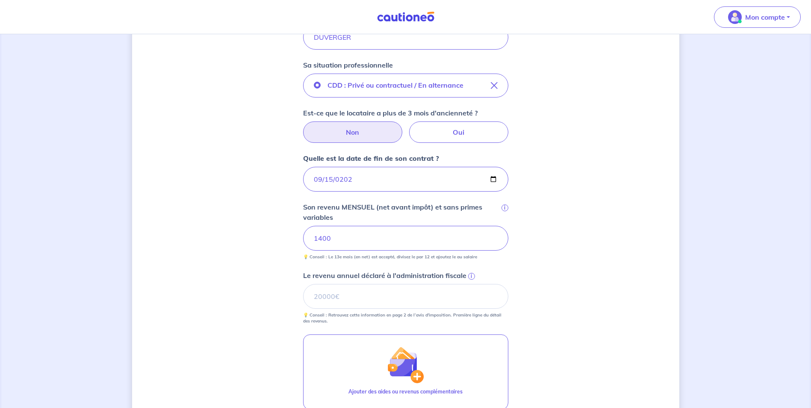
click at [534, 269] on div "Concernant vos locataires Locataire 2 Son prénom [PERSON_NAME] Son nom DUVERGER…" at bounding box center [405, 184] width 547 height 707
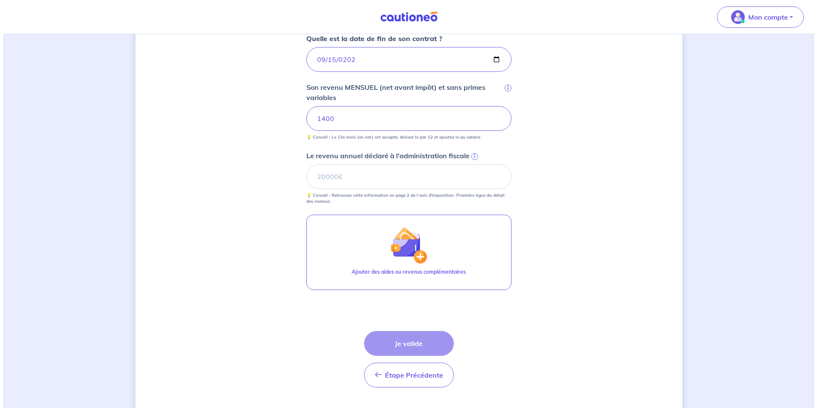
scroll to position [354, 0]
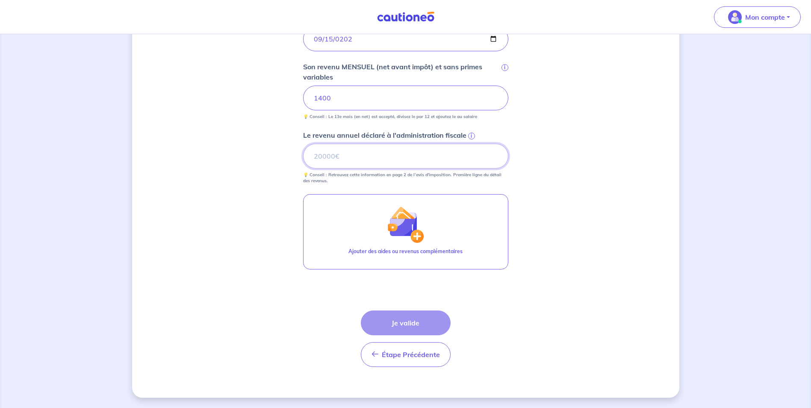
click at [376, 153] on input "Le revenu annuel déclaré à l'administration fiscale i" at bounding box center [405, 156] width 205 height 25
type input "3"
type input "3589"
click at [546, 237] on div "Concernant vos locataires Locataire 2 Son prénom [PERSON_NAME] Son nom DUVERGER…" at bounding box center [405, 44] width 547 height 707
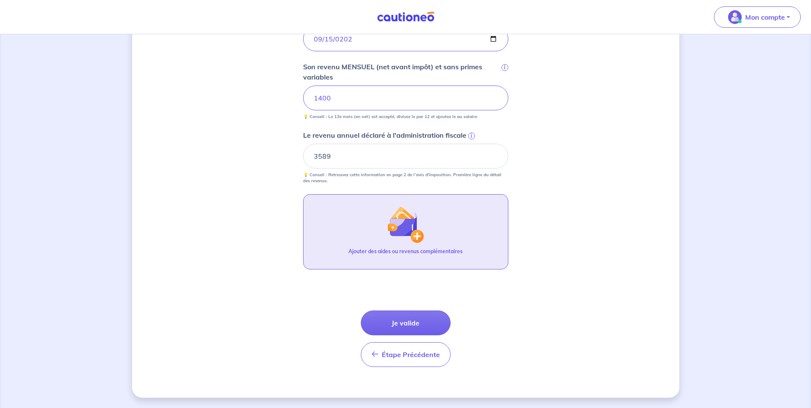
click at [420, 236] on img "button" at bounding box center [405, 224] width 37 height 37
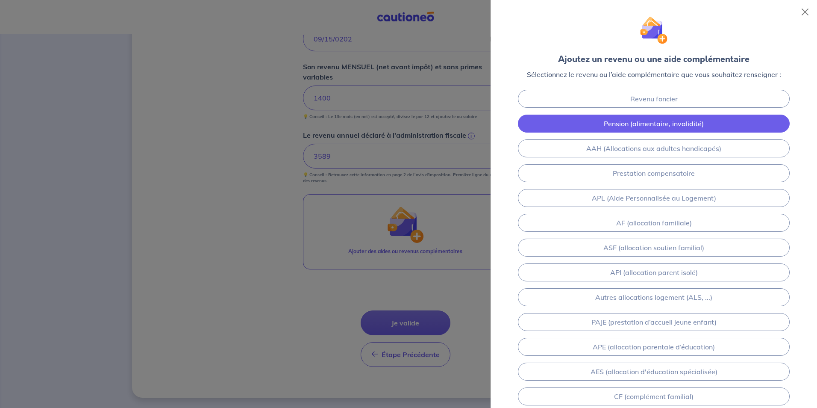
click at [712, 124] on link "Pension (alimentaire, invalidité)" at bounding box center [654, 124] width 272 height 18
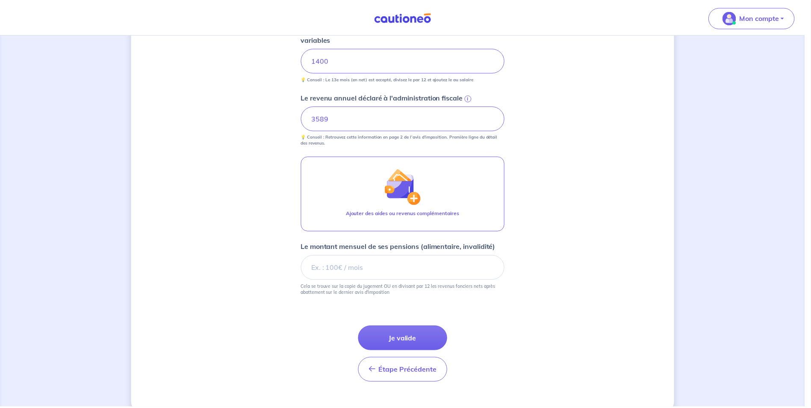
scroll to position [408, 0]
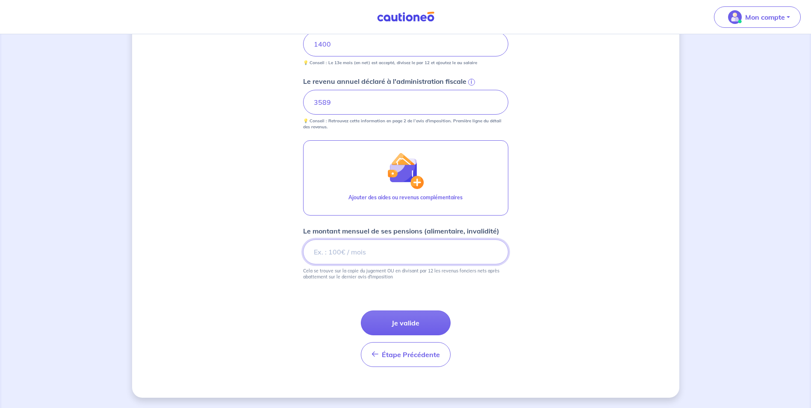
click at [365, 245] on input "Le montant mensuel de ses pensions (alimentaire, invalidité)" at bounding box center [405, 251] width 205 height 25
type input "300"
click at [387, 326] on button "Je valide" at bounding box center [406, 322] width 90 height 25
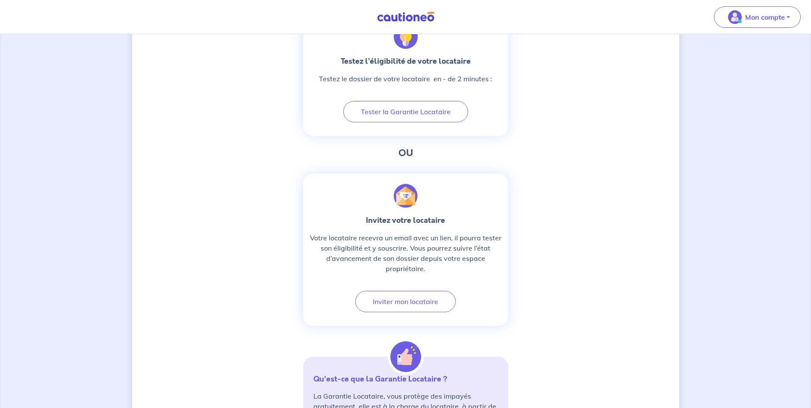
scroll to position [287, 0]
